Goal: Transaction & Acquisition: Obtain resource

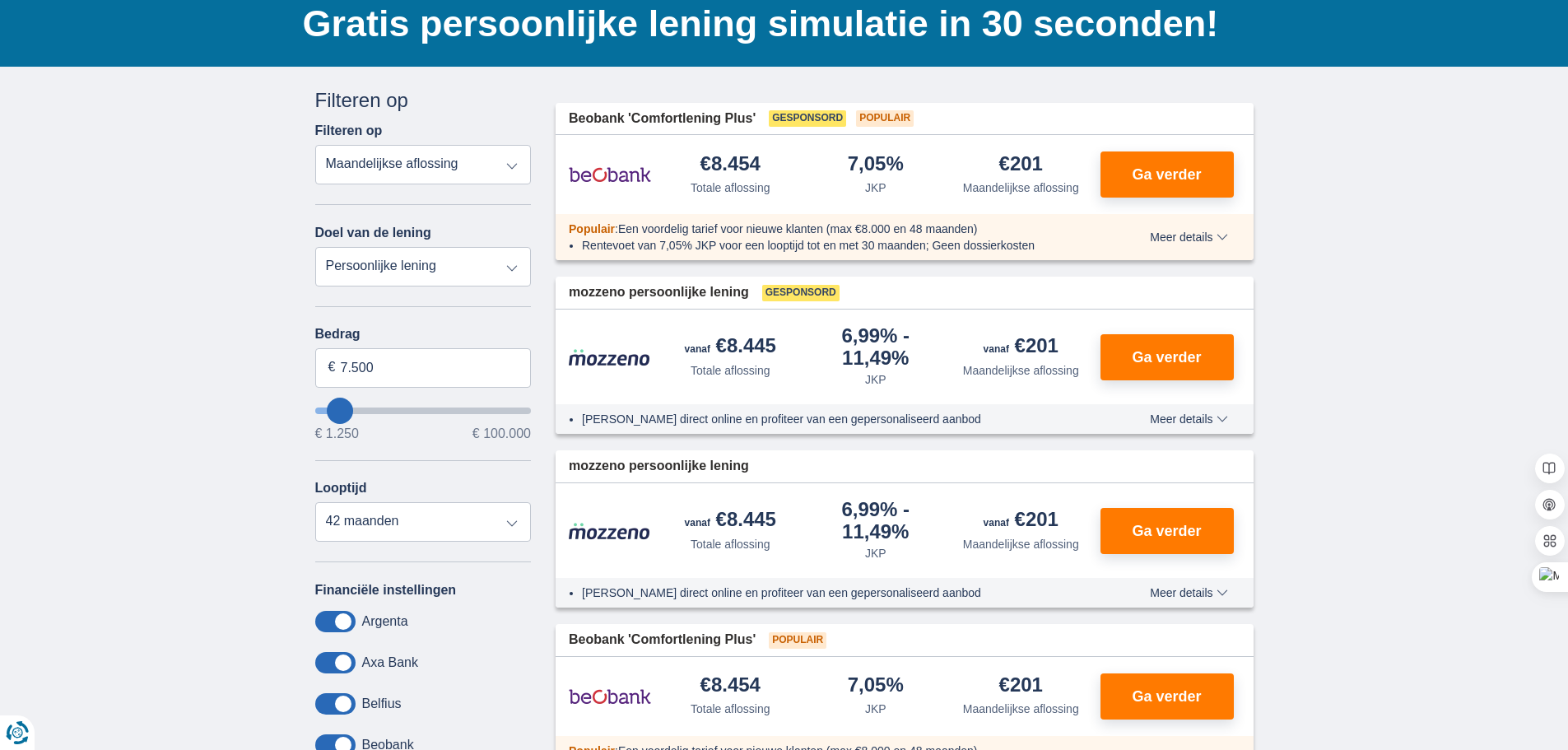
scroll to position [82, 0]
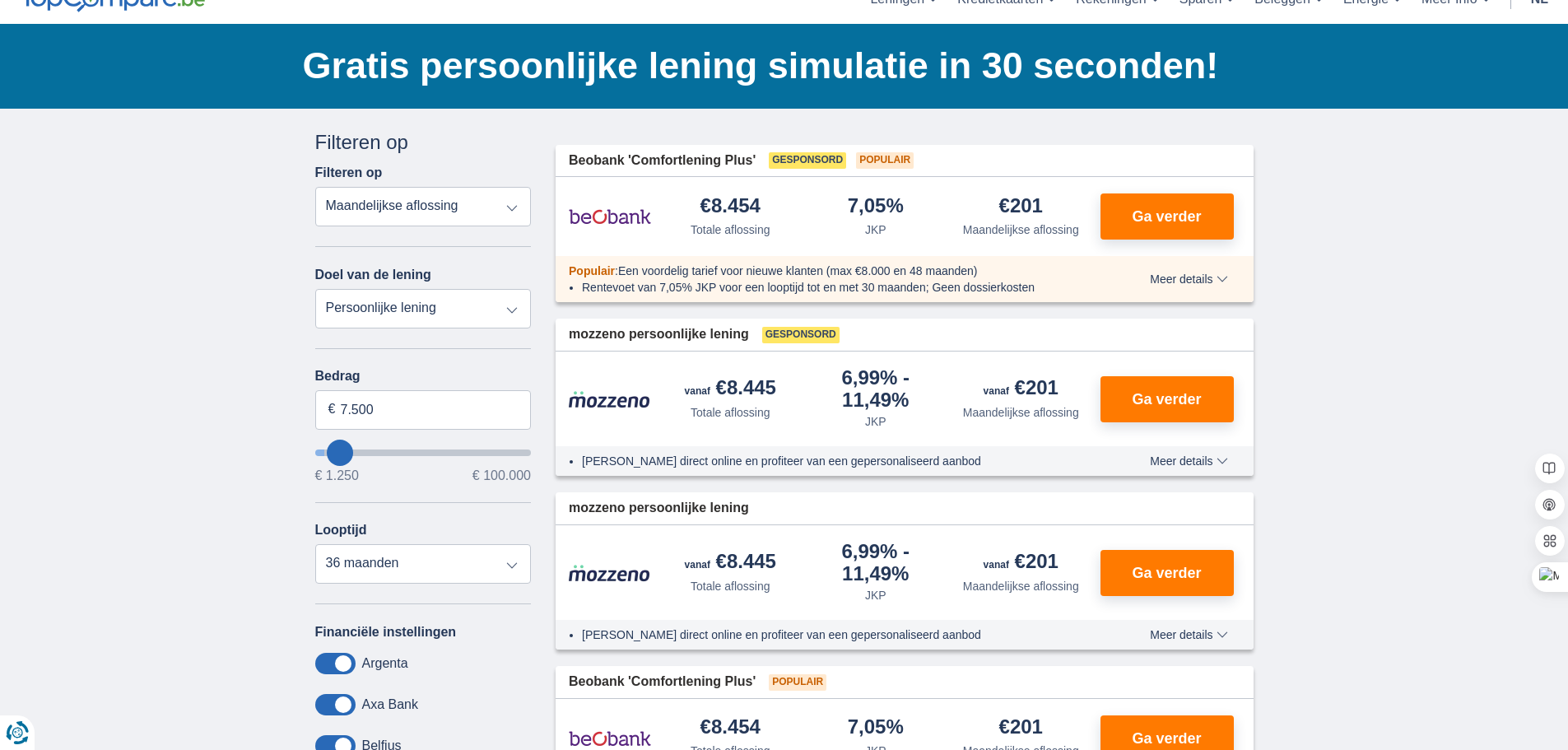
type input "5.250"
type input "5250"
select select "36"
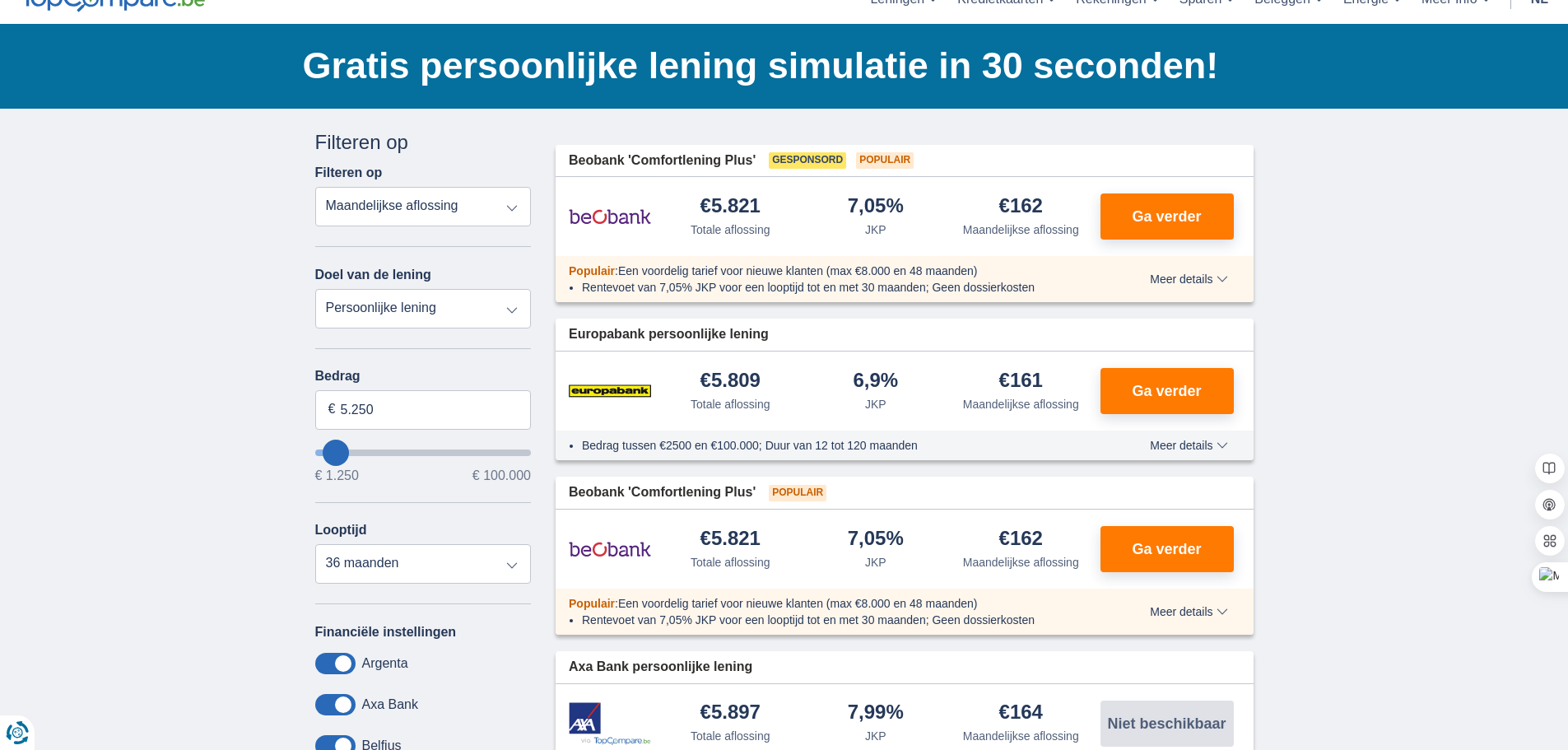
type input "6.250"
type input "6250"
select select "42"
type input "7.250"
type input "7250"
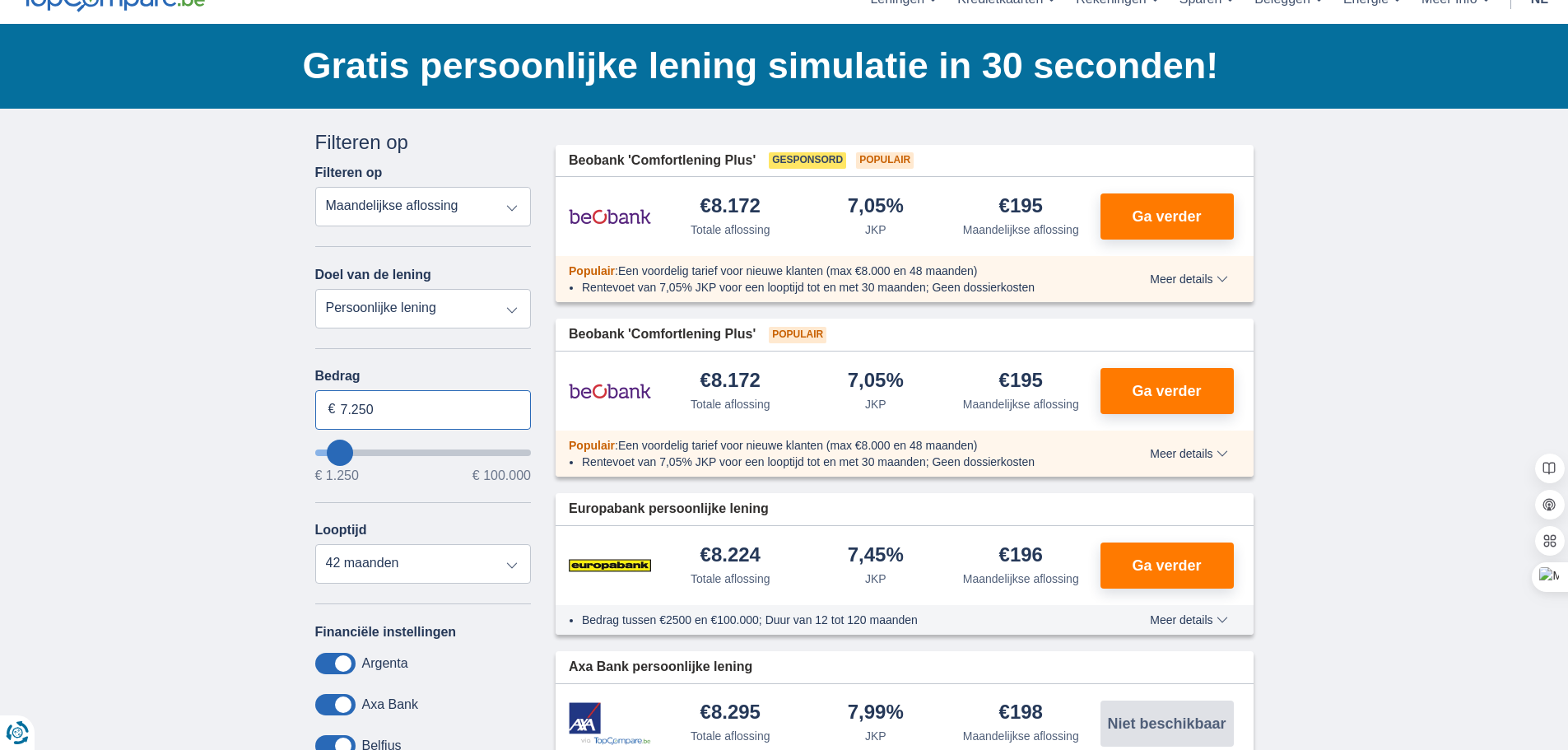
click at [380, 411] on input "7.250" at bounding box center [424, 410] width 217 height 40
type input "7.000"
type input "7250"
click at [383, 411] on input "7.000" at bounding box center [424, 410] width 217 height 40
type input "7"
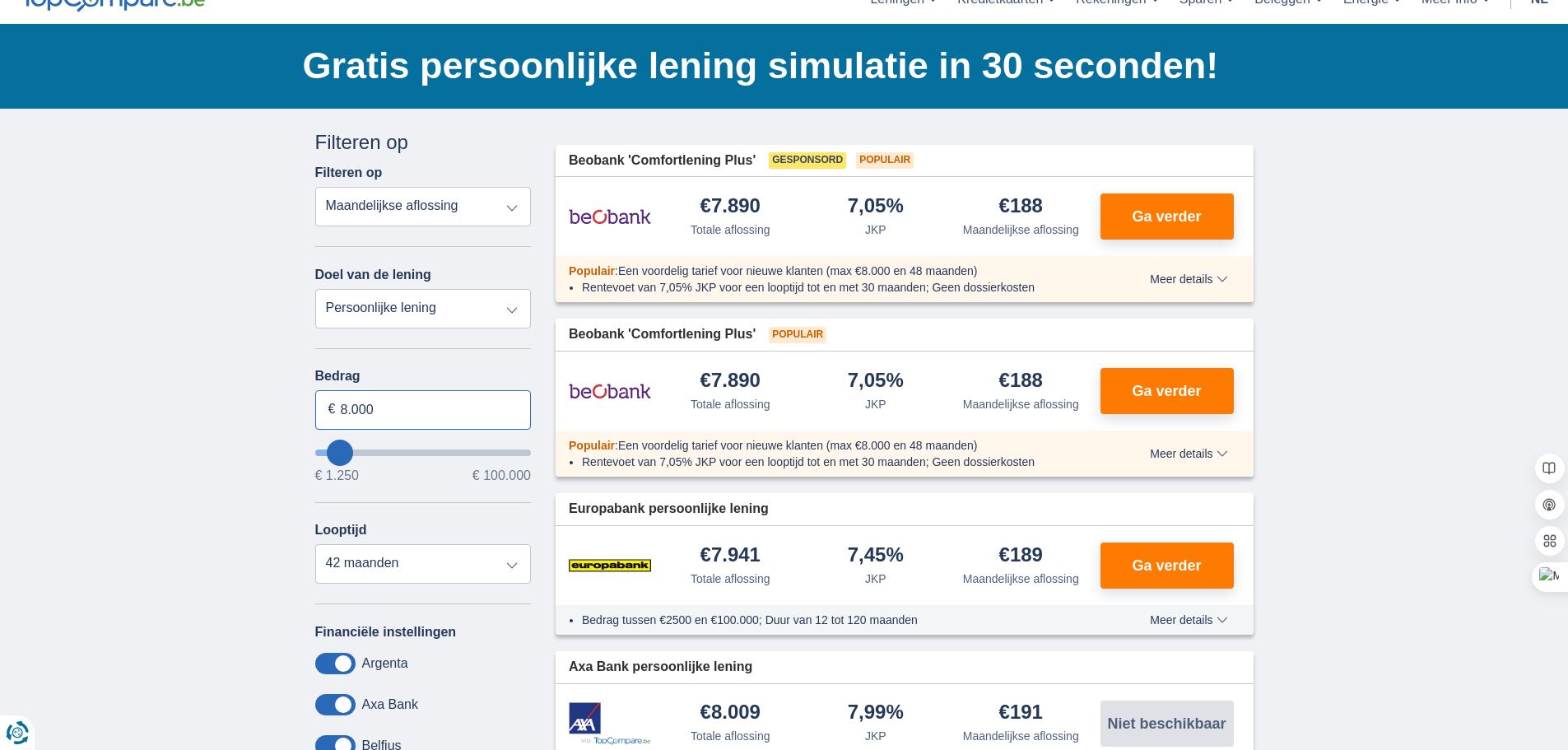
type input "8.000"
type input "8250"
select select "48"
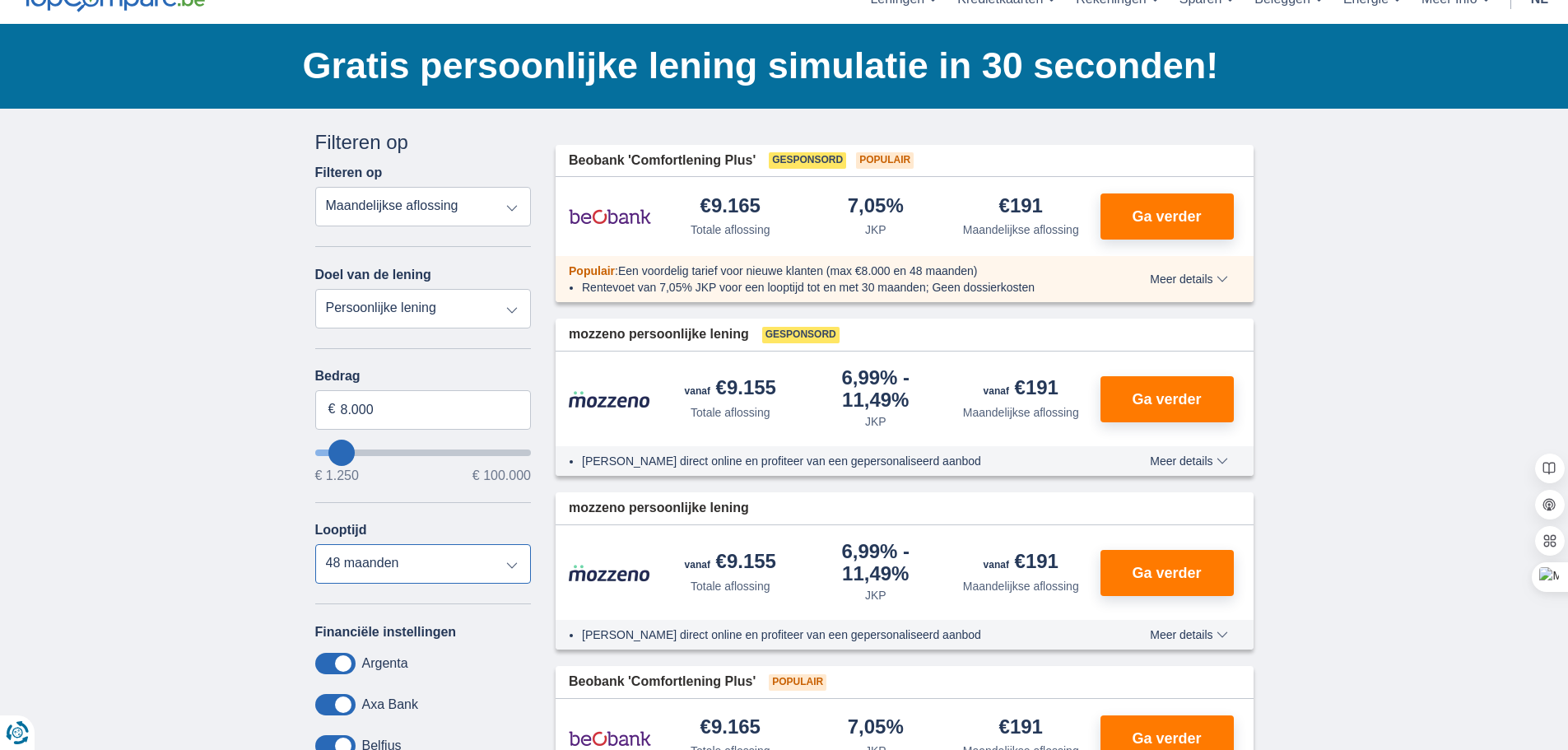
click at [315, 544] on select "12 maanden 18 maanden 24 maanden 30 maanden 36 maanden 42 maanden 48 maanden" at bounding box center [424, 564] width 217 height 40
click at [379, 410] on input "8.000" at bounding box center [424, 410] width 217 height 40
type input "8"
type input "7.500"
type input "7250"
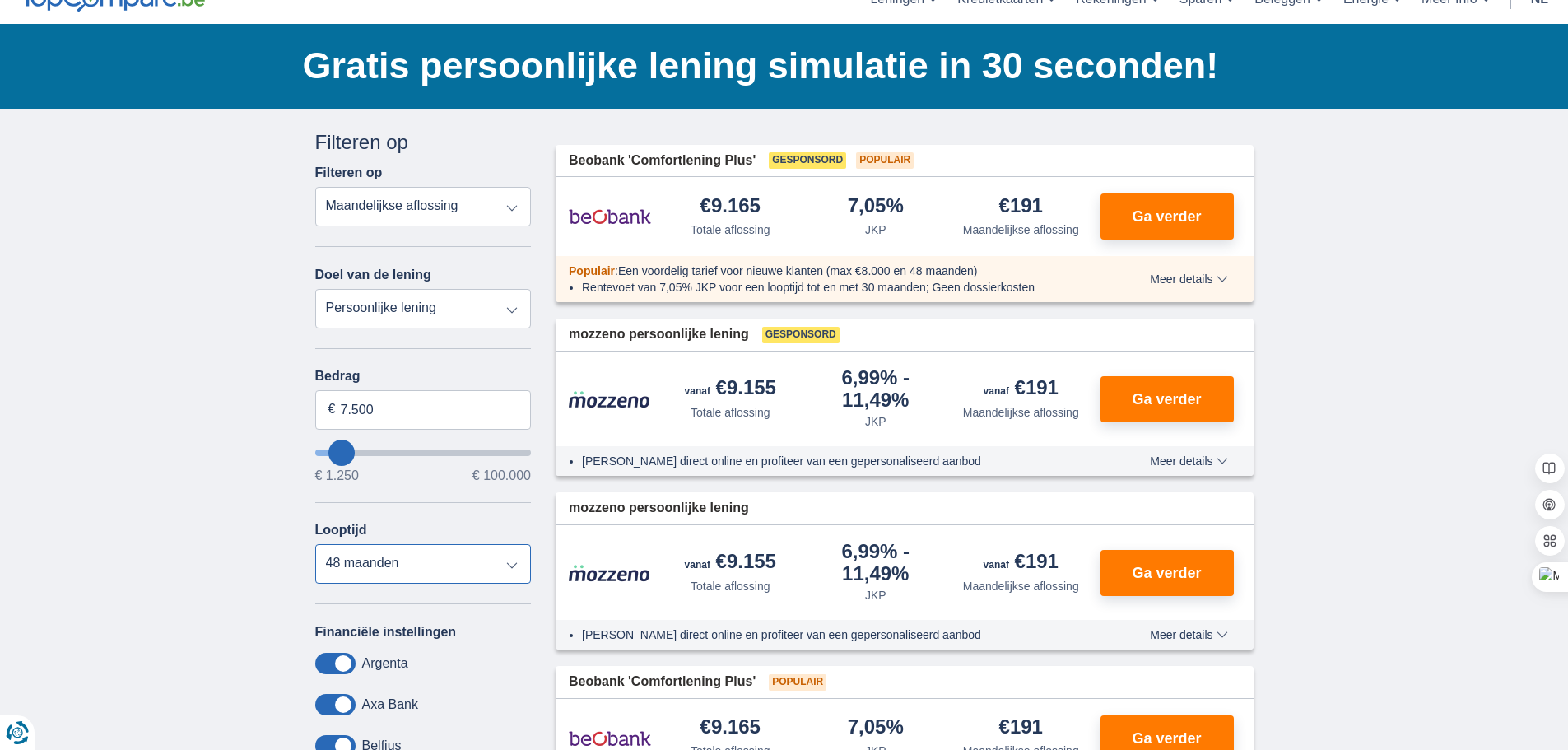
select select "42"
click at [315, 544] on select "12 maanden 18 maanden 24 maanden 30 maanden 36 maanden 42 maanden" at bounding box center [424, 564] width 217 height 40
click at [388, 410] on input "7.500" at bounding box center [424, 410] width 217 height 40
type input "7"
type input "8.000"
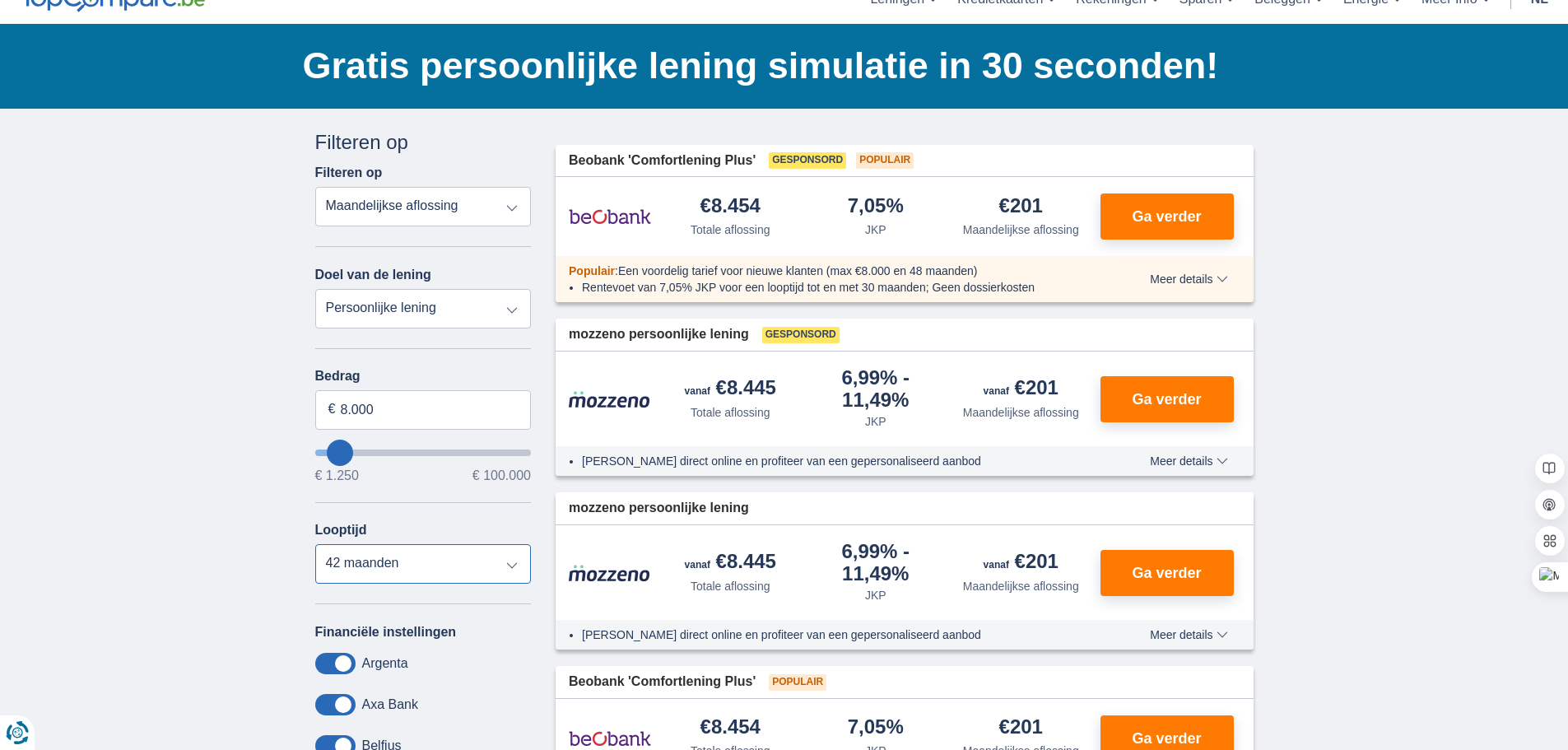
type input "8250"
select select "48"
click at [315, 544] on select "12 maanden 18 maanden 24 maanden 30 maanden 36 maanden 42 maanden 48 maanden" at bounding box center [424, 564] width 217 height 40
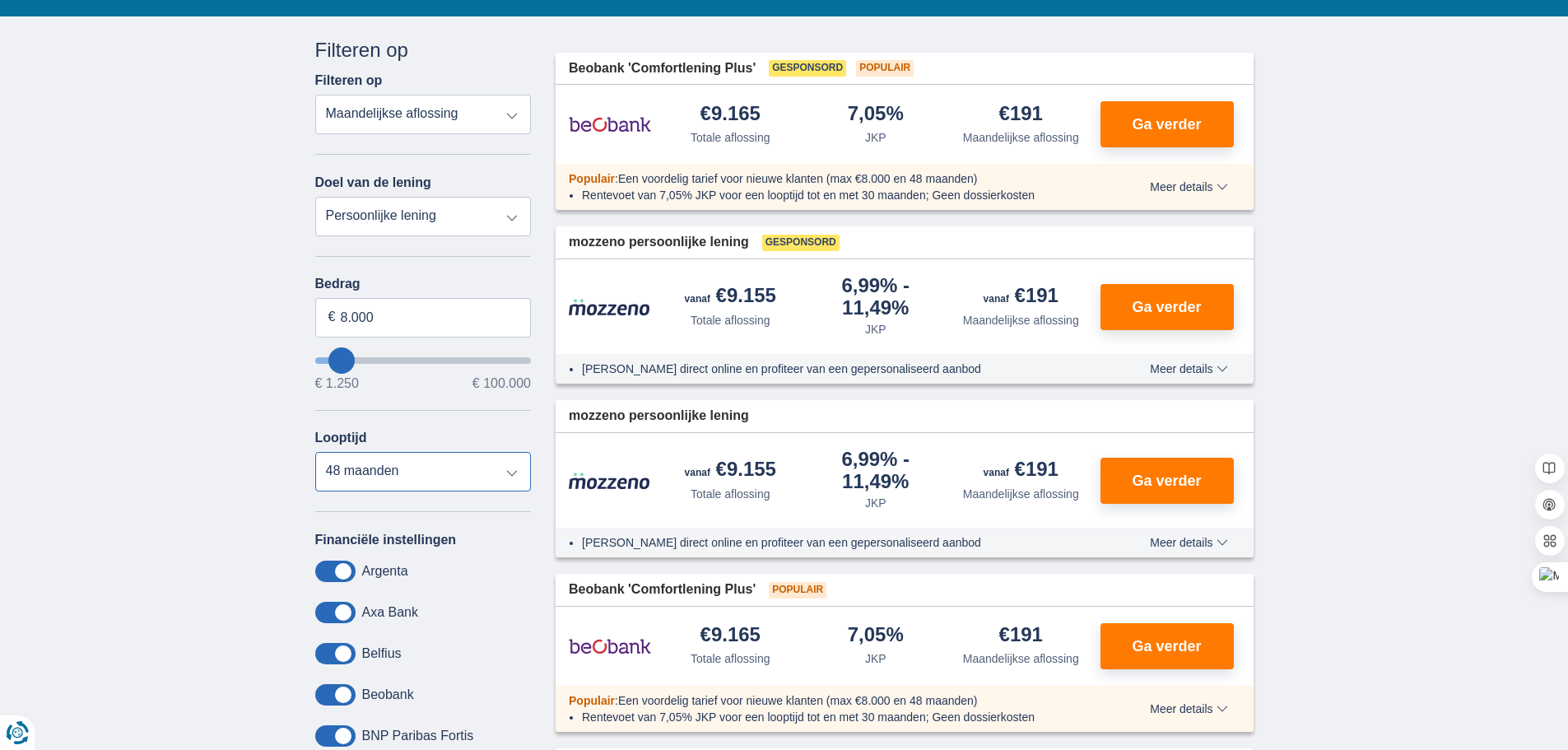
scroll to position [165, 0]
